Goal: Information Seeking & Learning: Learn about a topic

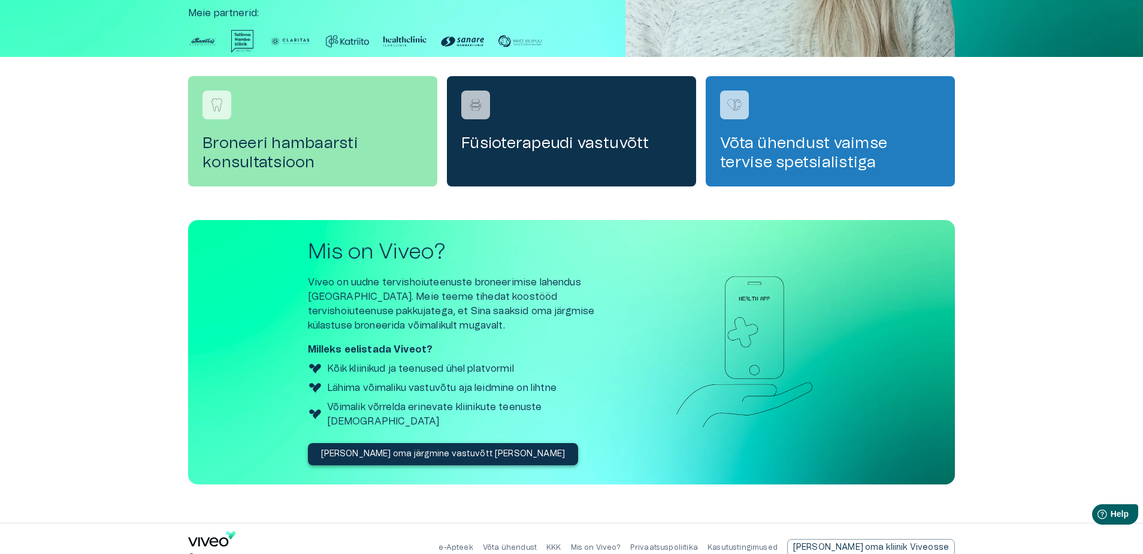
scroll to position [331, 0]
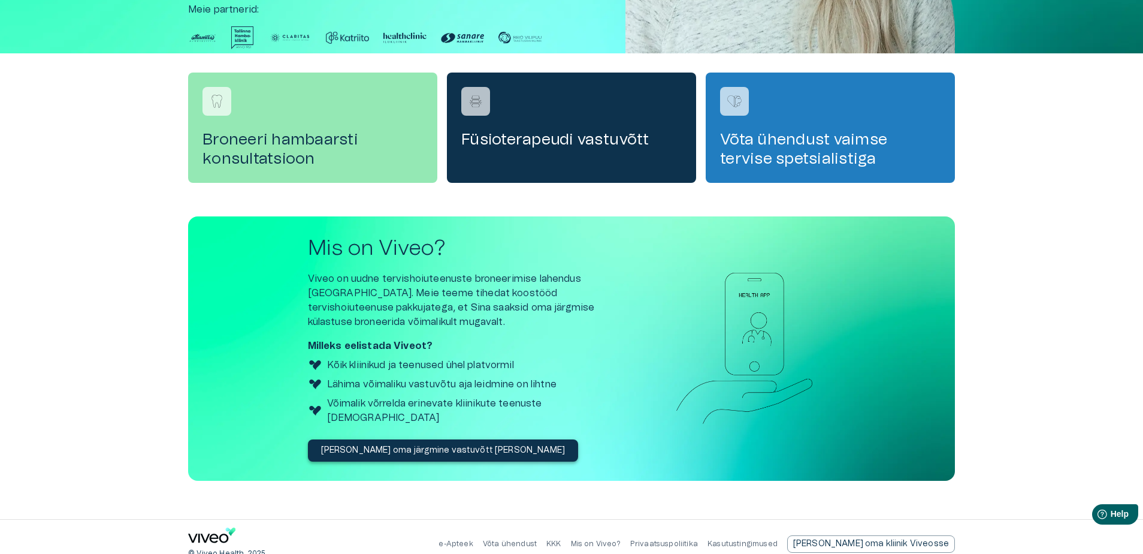
click at [537, 539] on p "Võta ühendust" at bounding box center [510, 544] width 54 height 10
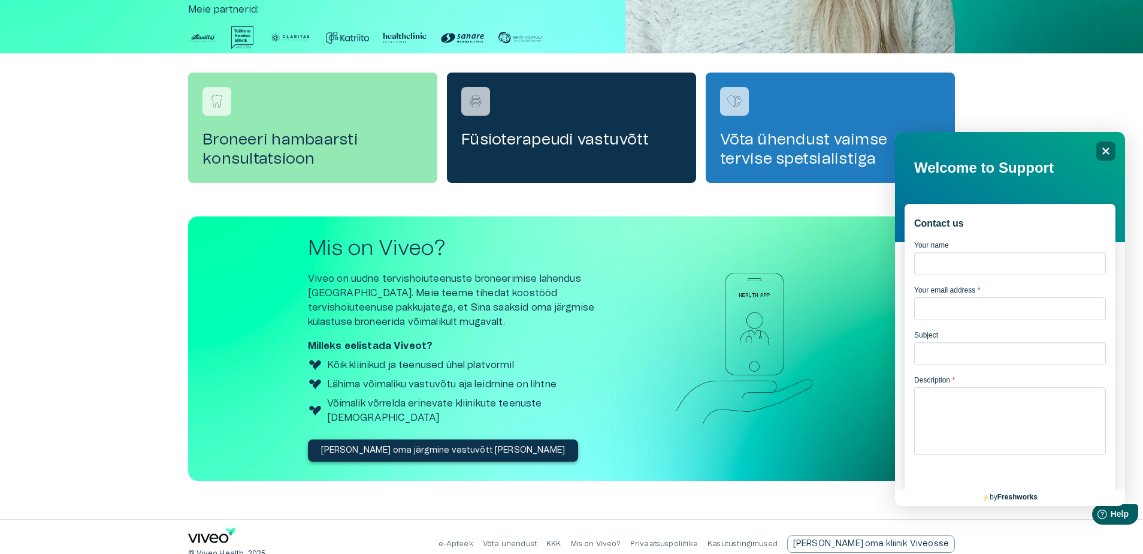
scroll to position [0, 0]
click at [698, 540] on link "Privaatsuspoliitika" at bounding box center [664, 543] width 68 height 7
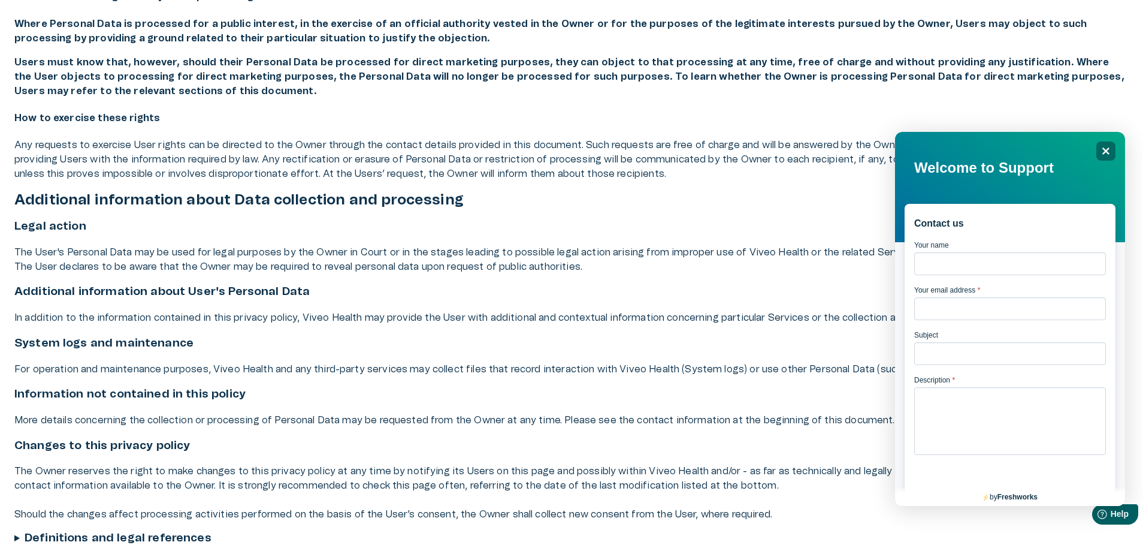
scroll to position [2178, 0]
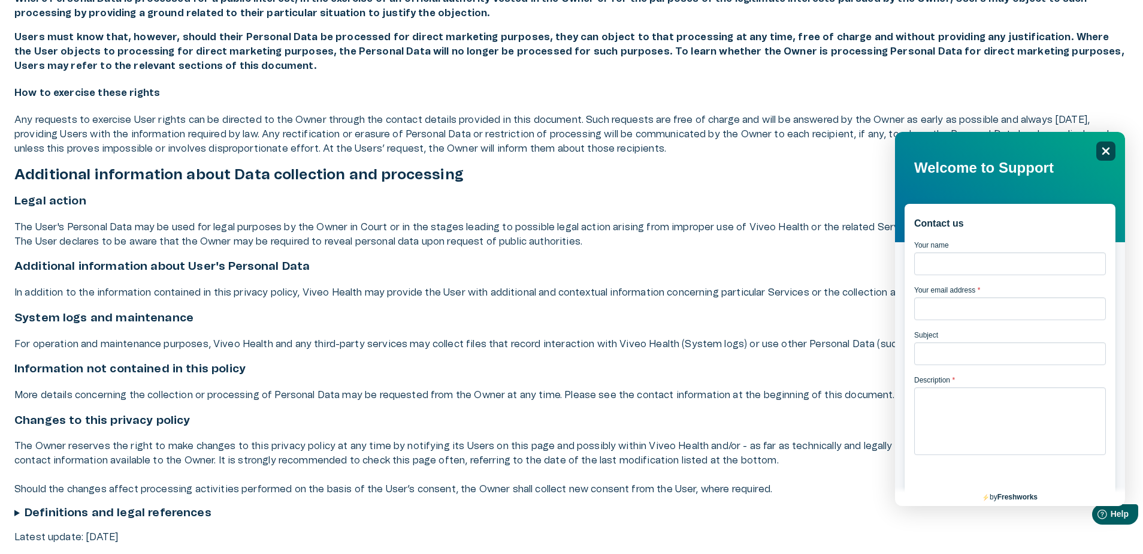
click at [1110, 146] on div "Close" at bounding box center [1106, 150] width 19 height 19
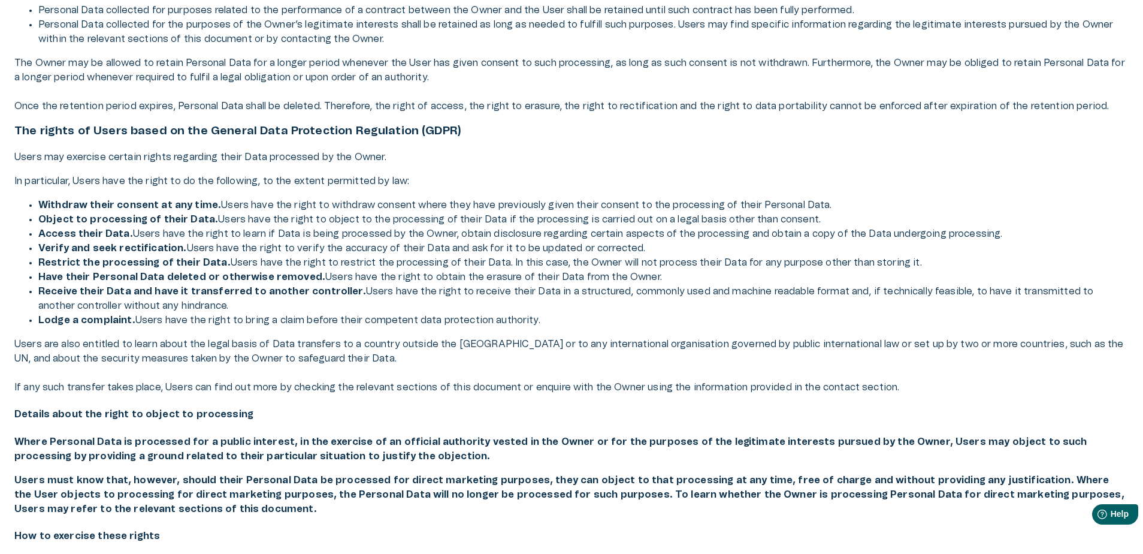
scroll to position [1699, 0]
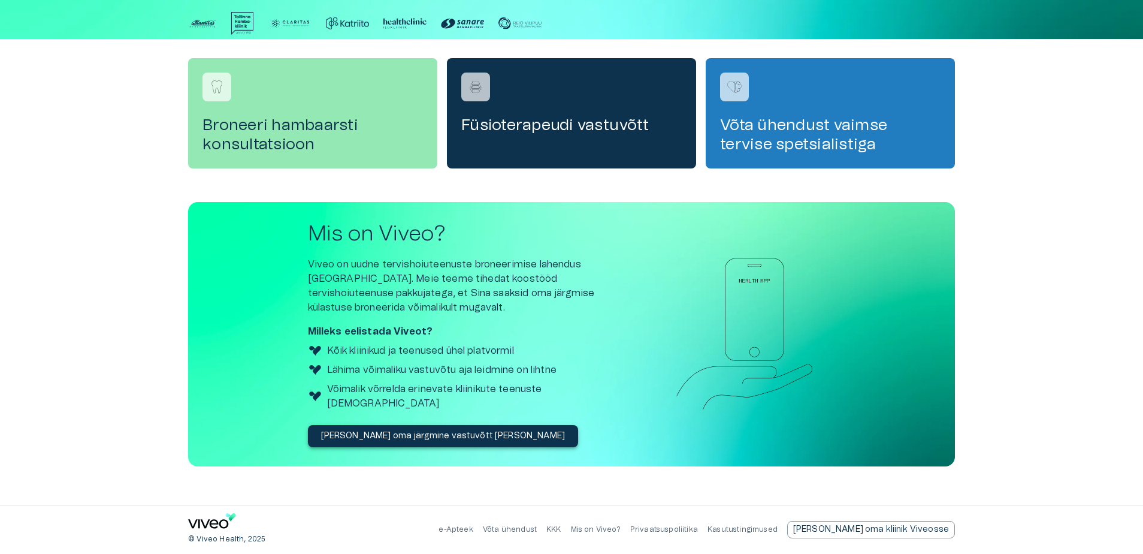
scroll to position [331, 0]
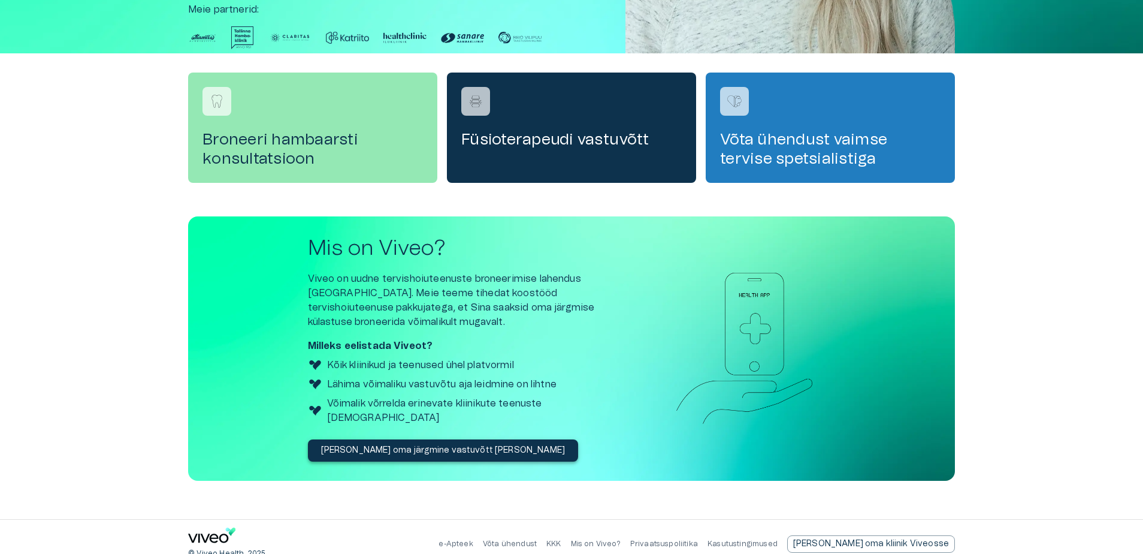
click at [537, 539] on p "Võta ühendust" at bounding box center [510, 544] width 54 height 10
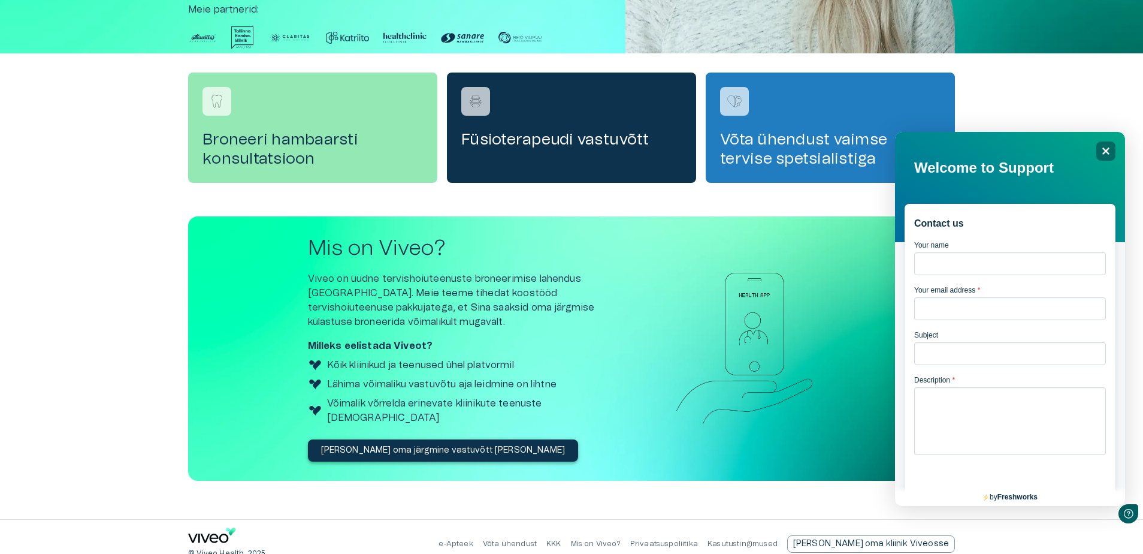
scroll to position [0, 0]
click at [562, 540] on link "KKK" at bounding box center [554, 543] width 15 height 7
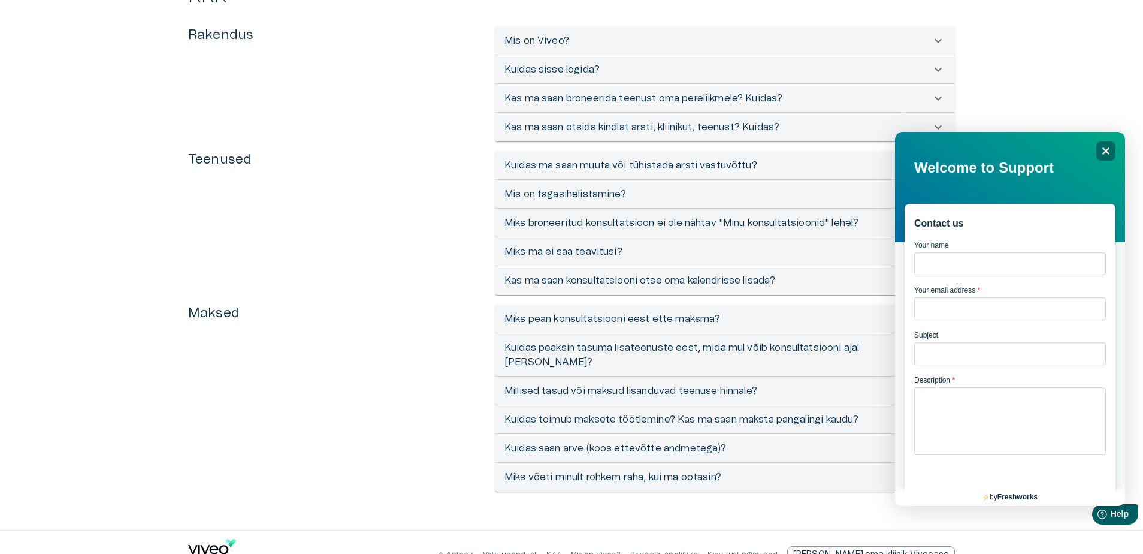
scroll to position [90, 0]
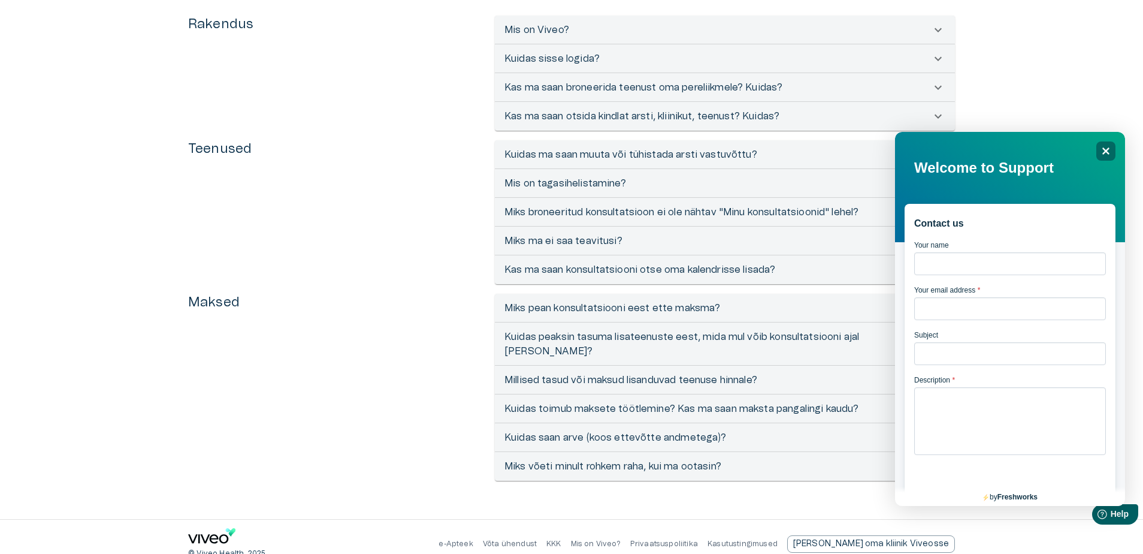
click at [621, 539] on p "Mis on Viveo?" at bounding box center [596, 544] width 50 height 10
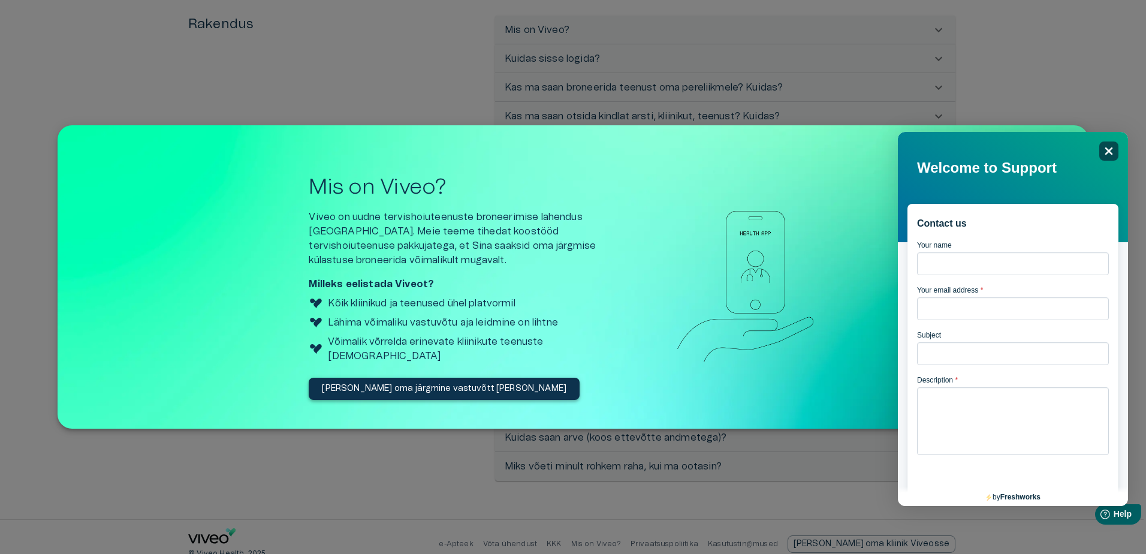
click at [1108, 150] on icon "Close" at bounding box center [1109, 151] width 8 height 8
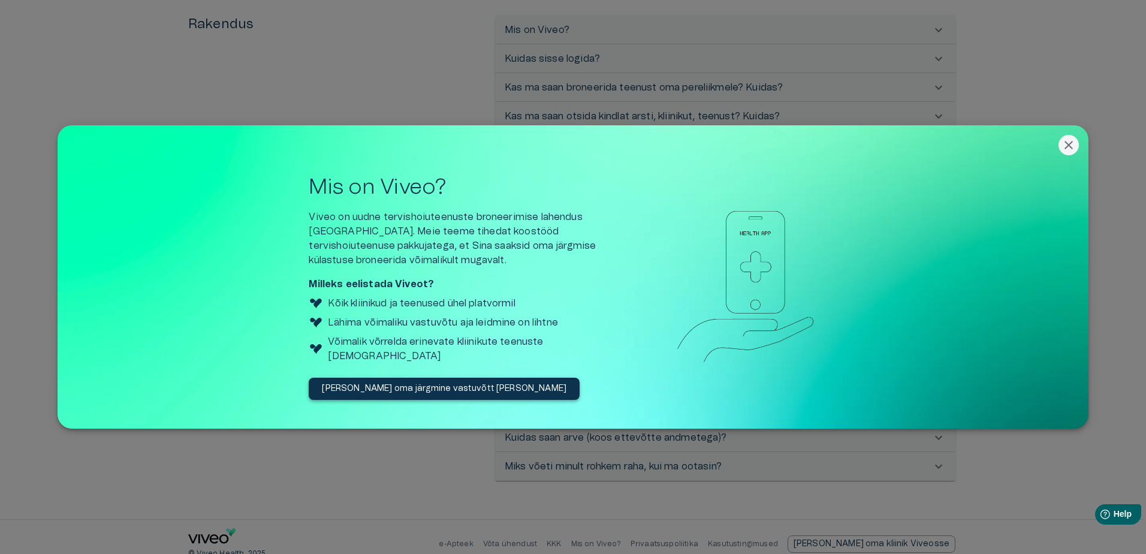
click at [1066, 143] on icon "Close" at bounding box center [1068, 145] width 14 height 14
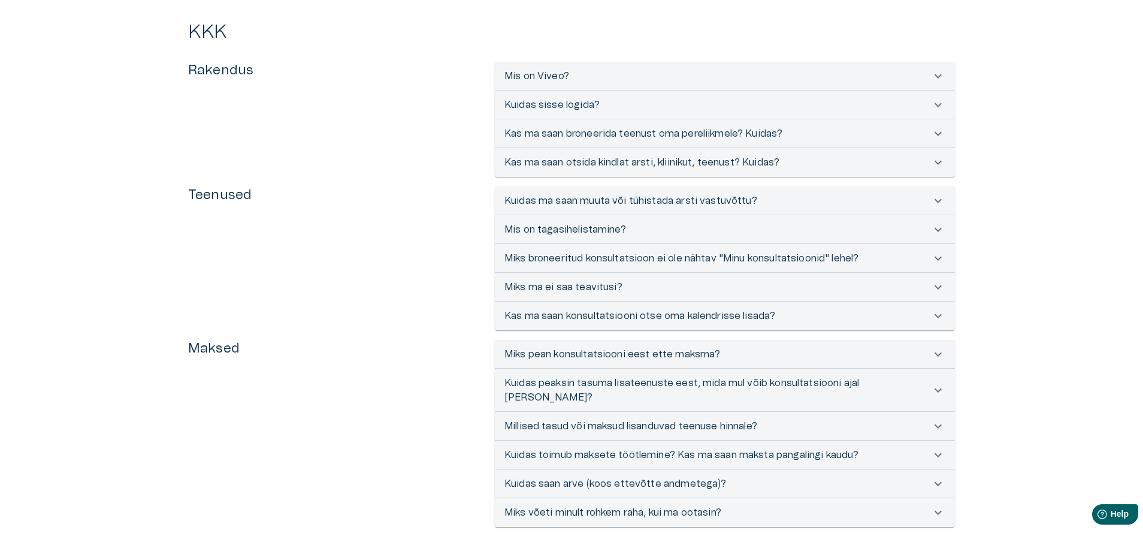
scroll to position [0, 0]
